Goal: Task Accomplishment & Management: Use online tool/utility

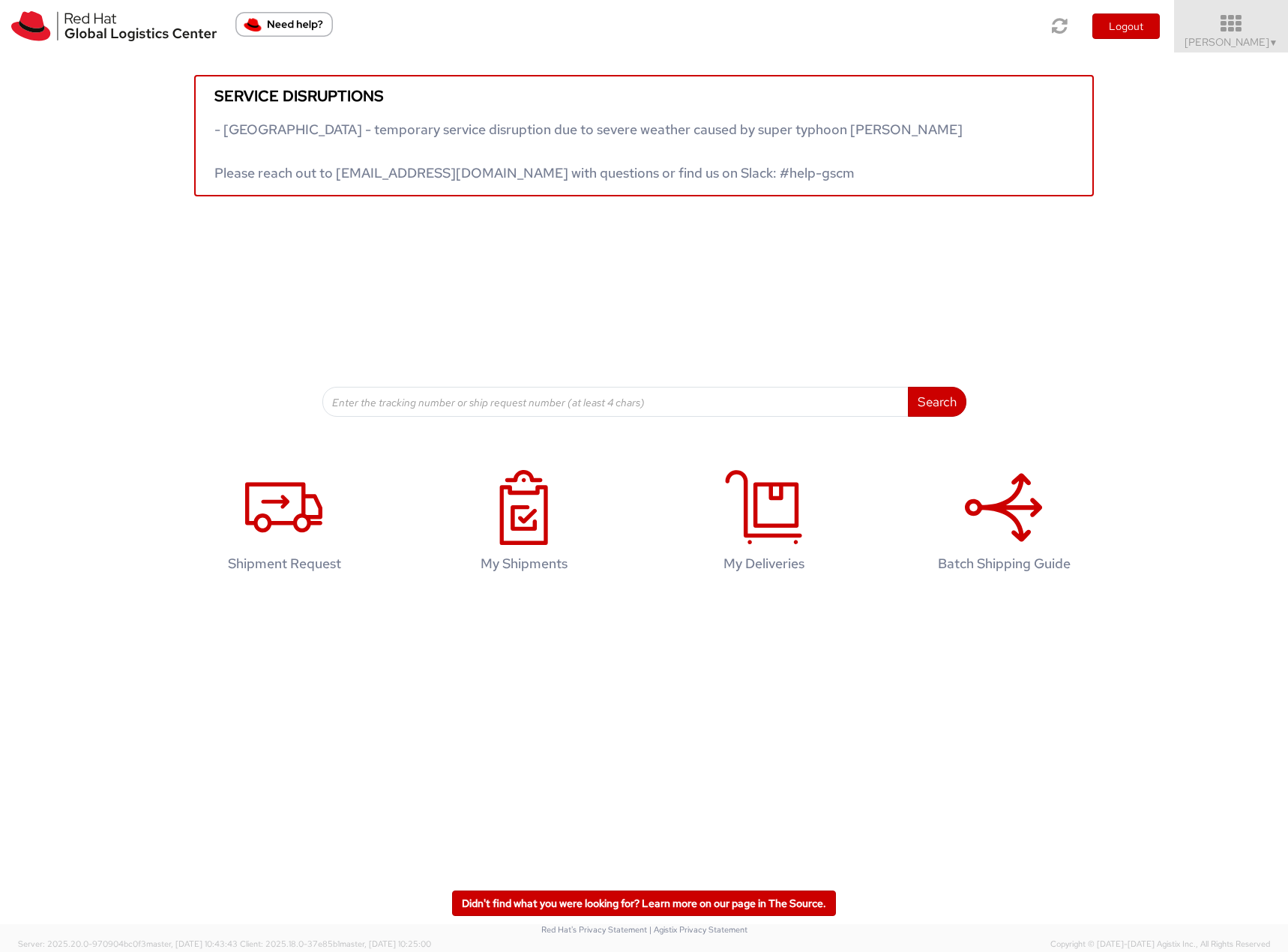
click at [1247, 46] on span "[PERSON_NAME] ▼" at bounding box center [1231, 42] width 94 height 14
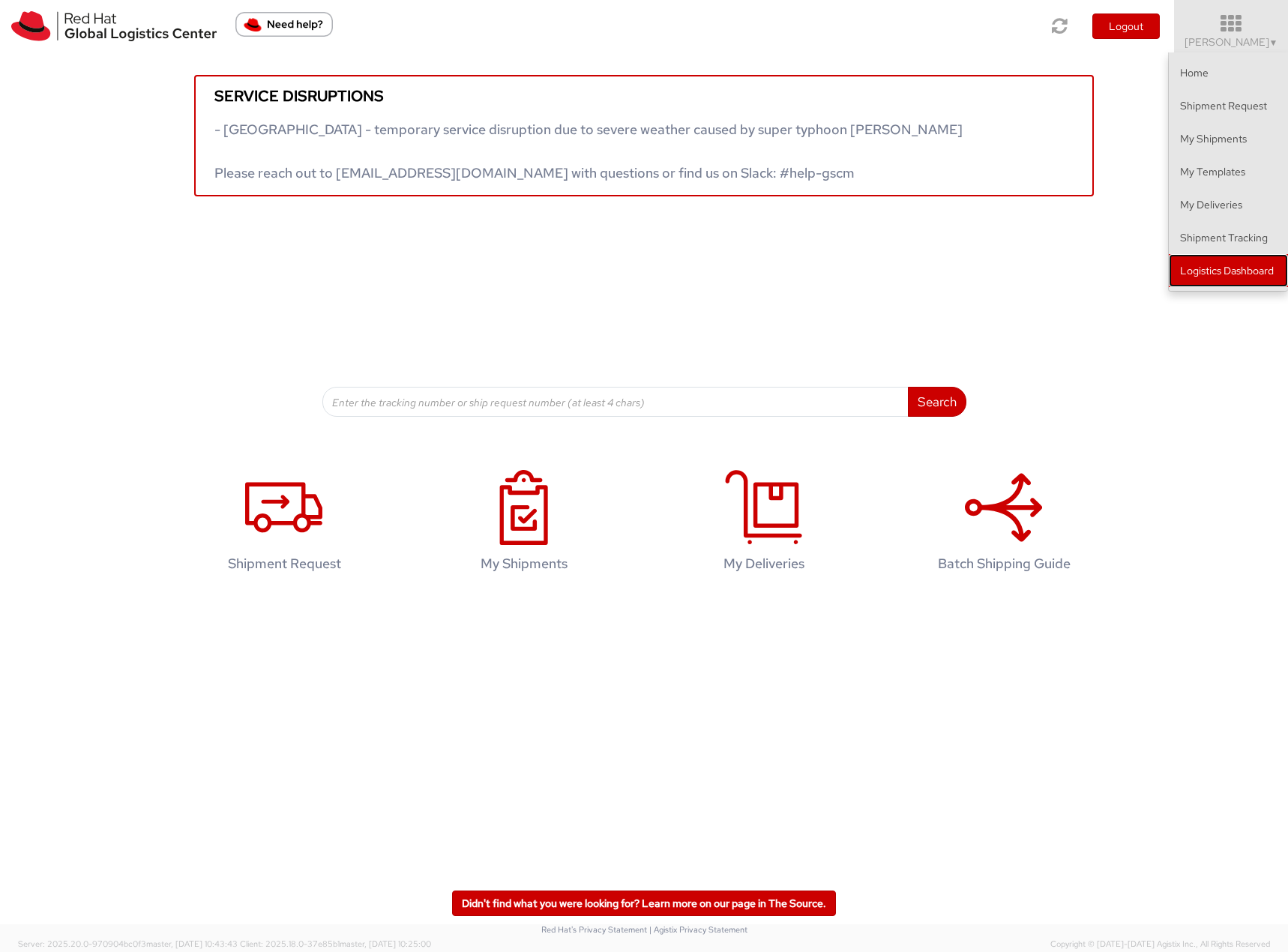
click at [1183, 270] on link "Logistics Dashboard" at bounding box center [1227, 270] width 119 height 33
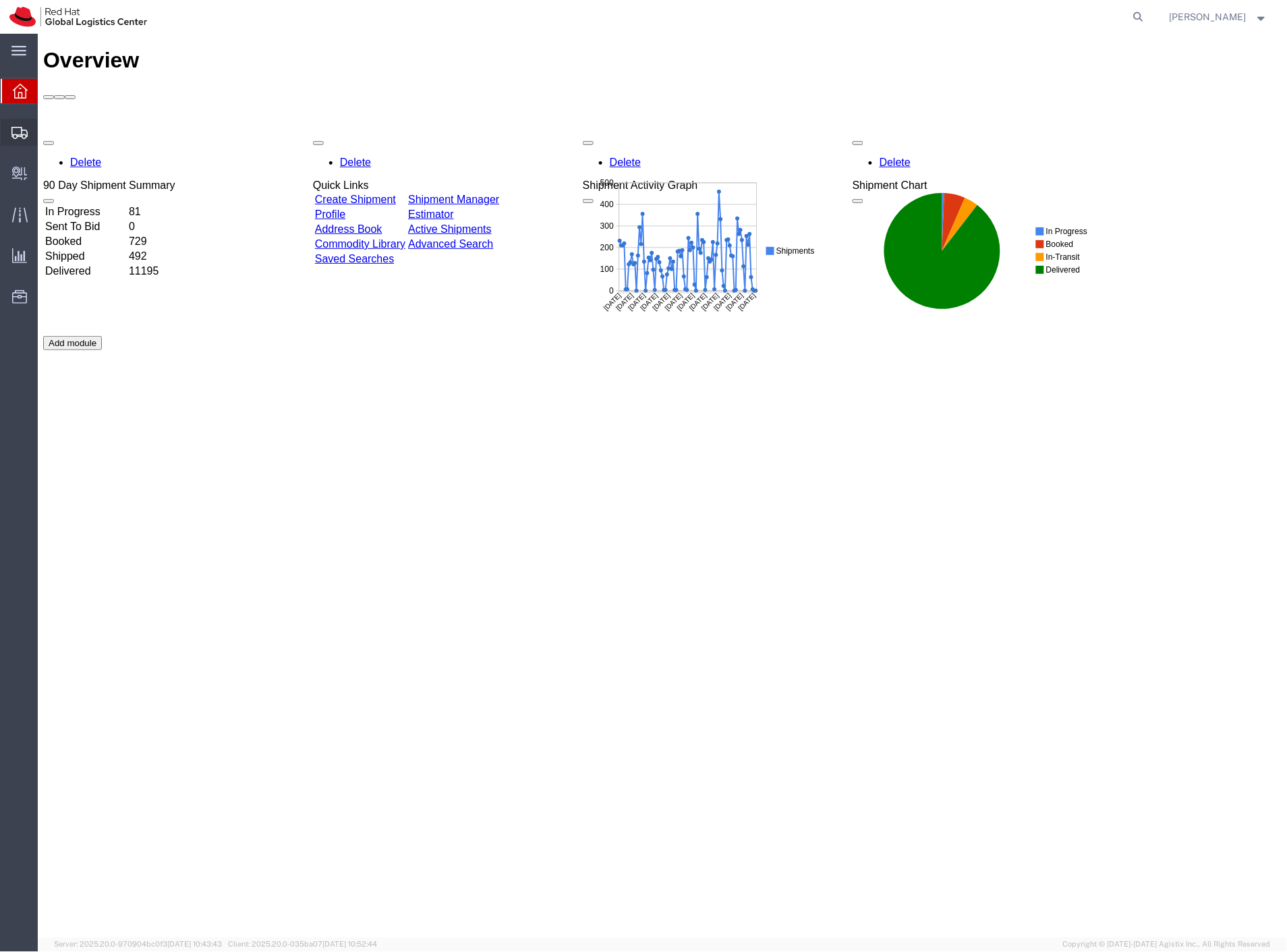
click at [0, 0] on span "Shipment Manager" at bounding box center [0, 0] width 0 height 0
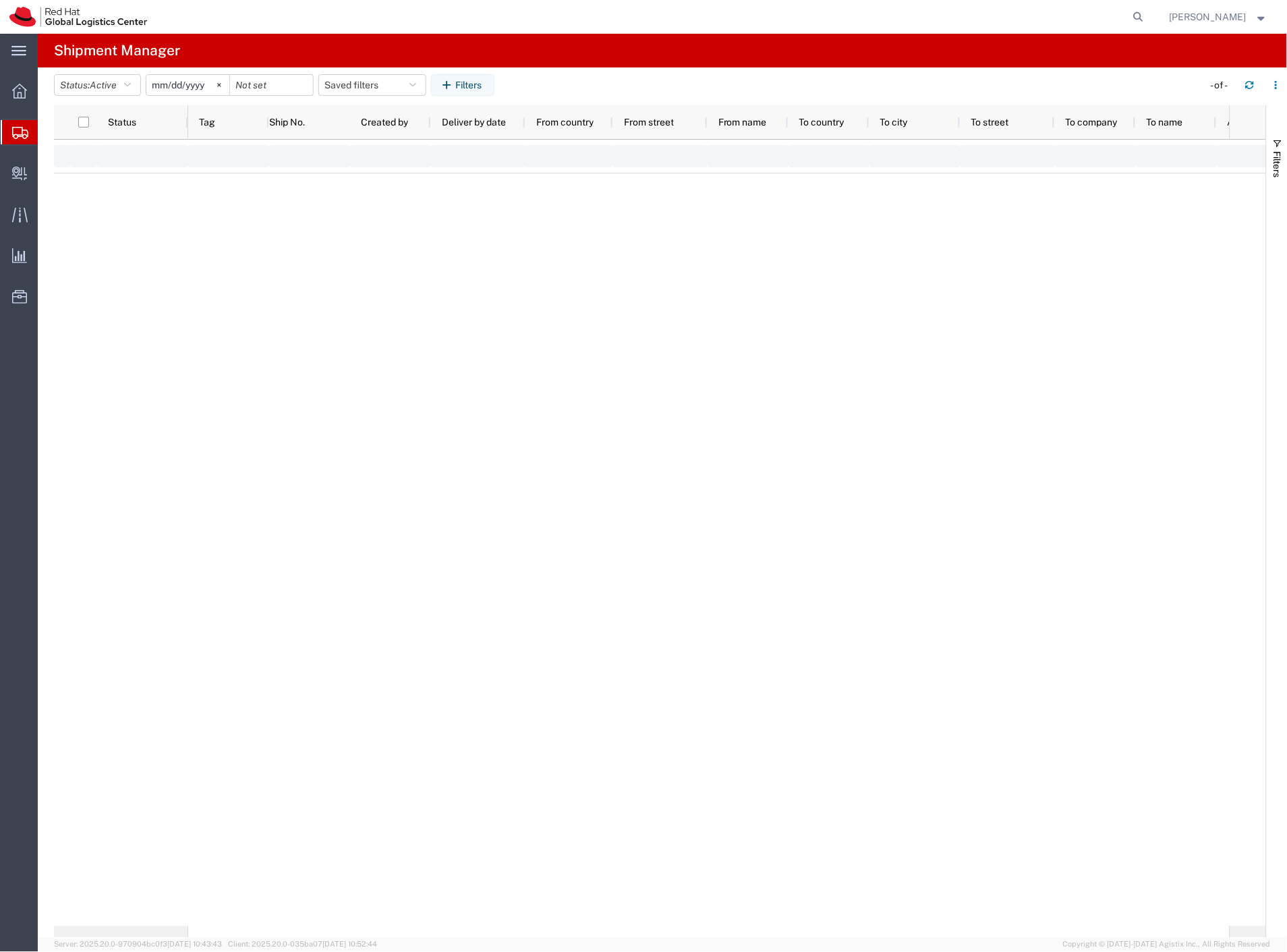
type input "2025-01-01"
type input "2025-12-31"
